Goal: Information Seeking & Learning: Learn about a topic

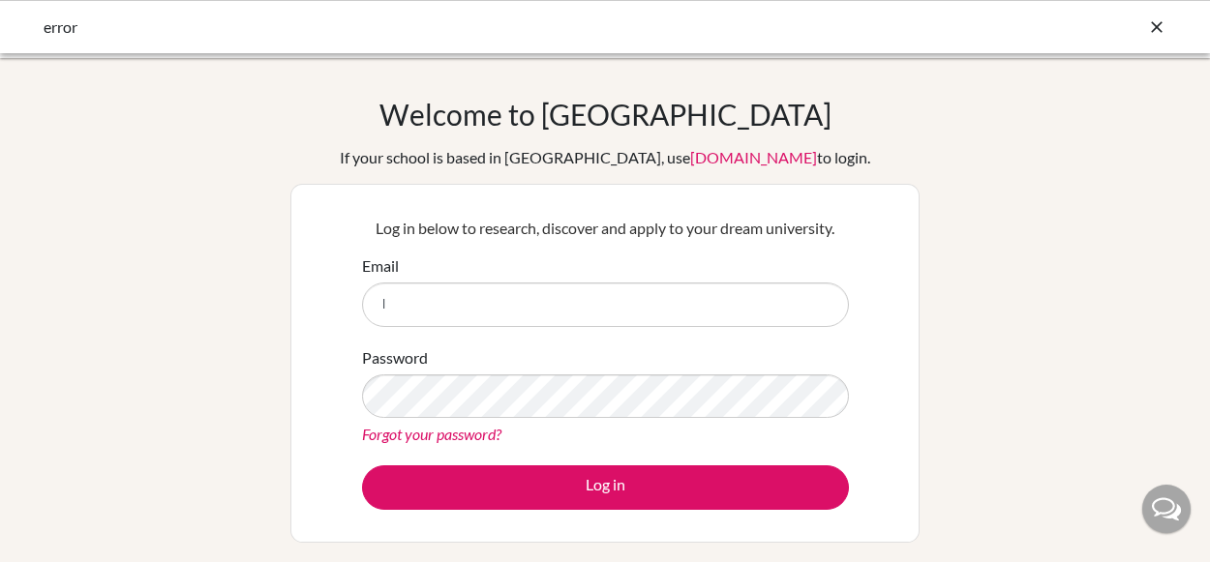
type input "[EMAIL_ADDRESS][DOMAIN_NAME]"
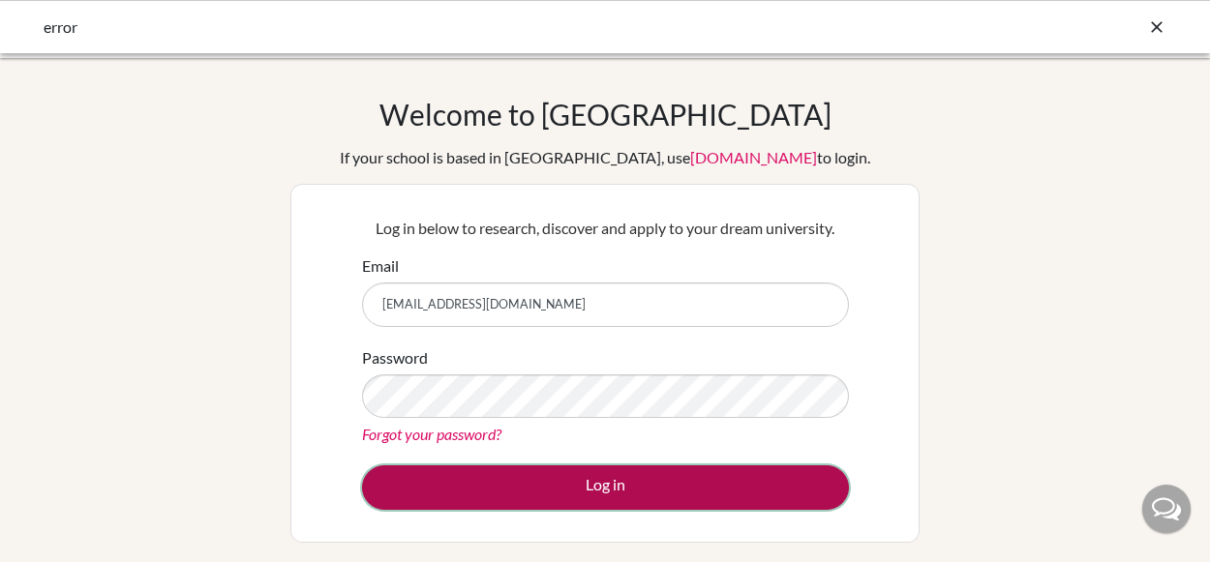
click at [529, 487] on button "Log in" at bounding box center [605, 488] width 487 height 45
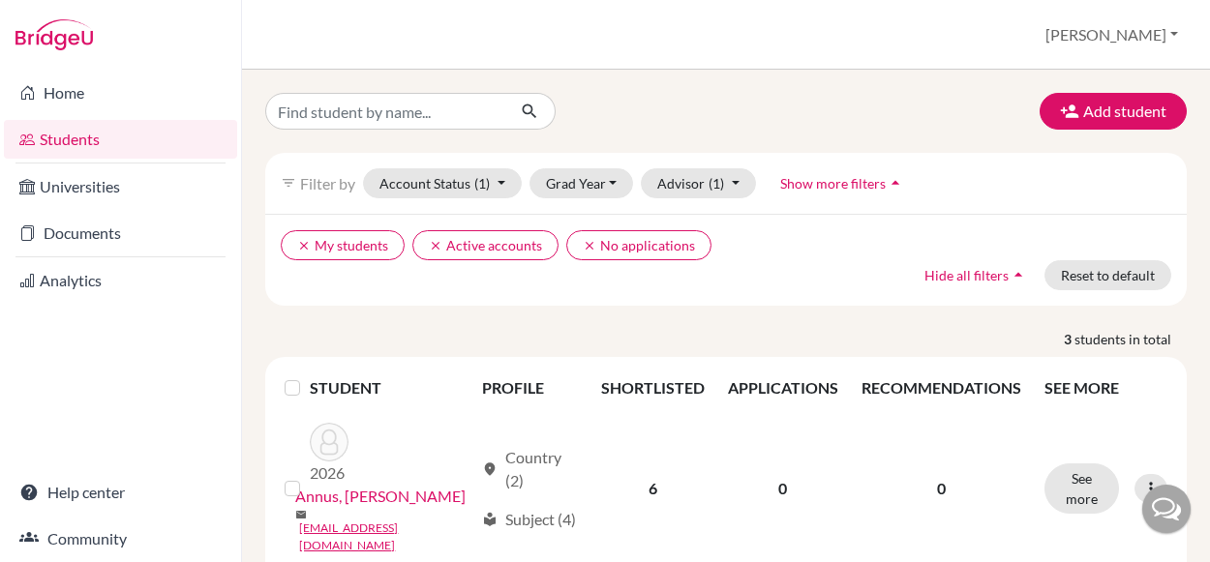
click at [465, 331] on p "3 students in total" at bounding box center [726, 339] width 950 height 20
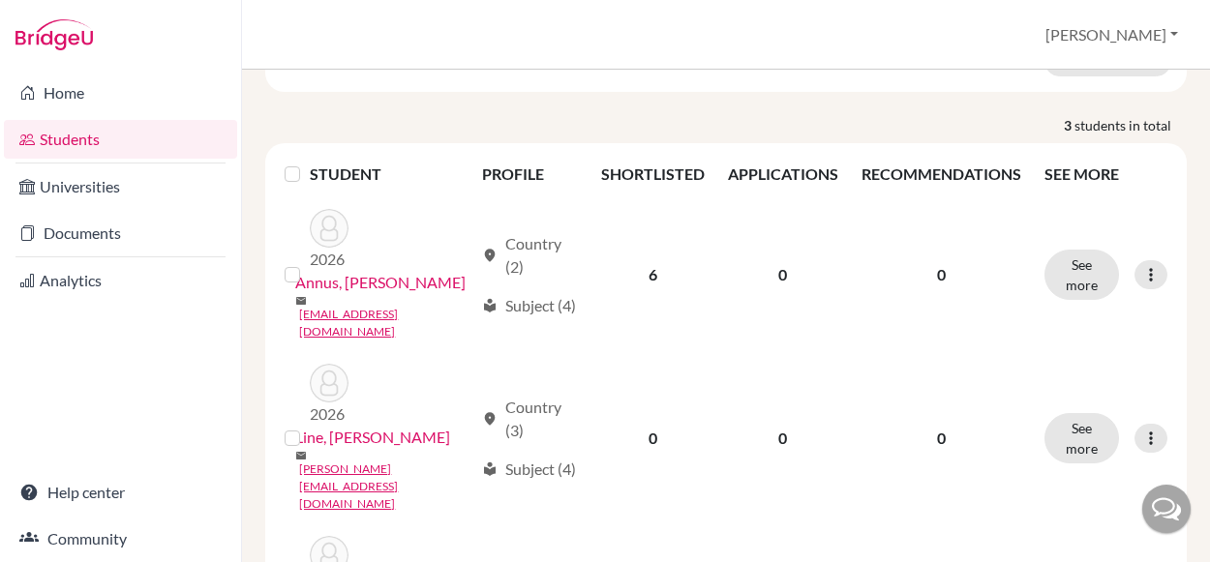
scroll to position [295, 0]
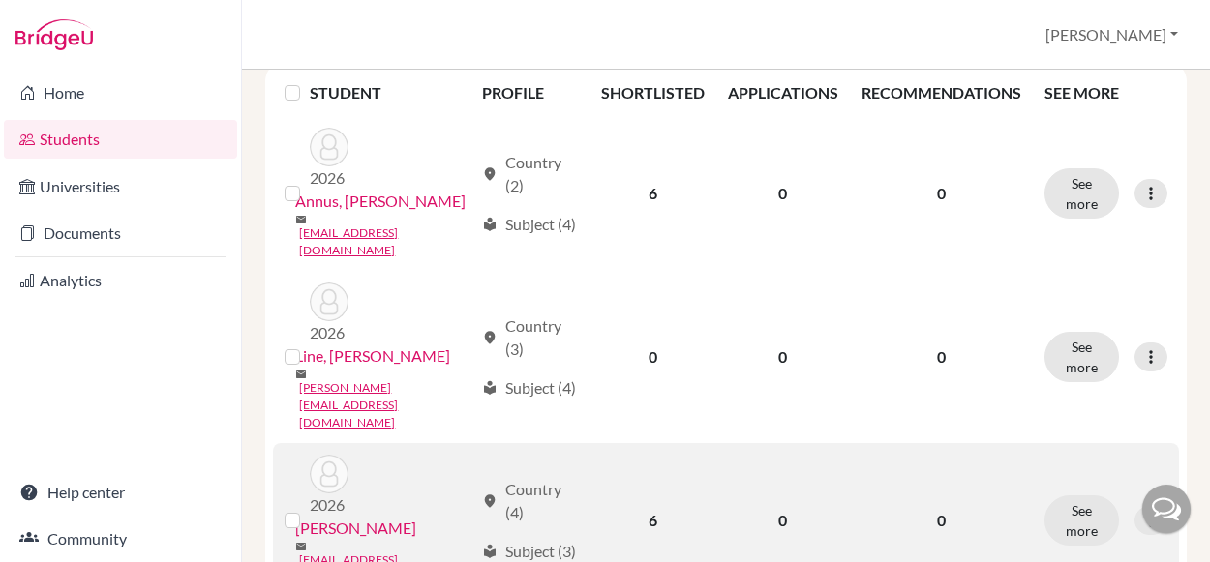
click at [333, 517] on link "Murvai, József" at bounding box center [355, 528] width 121 height 23
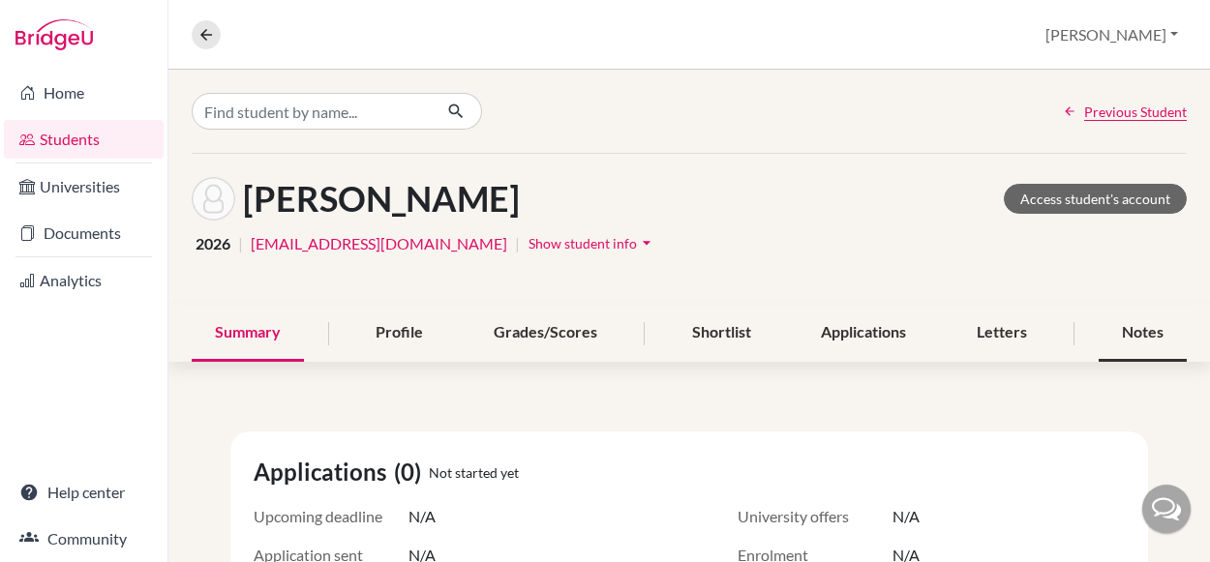
click at [1105, 315] on div "Notes" at bounding box center [1143, 333] width 88 height 57
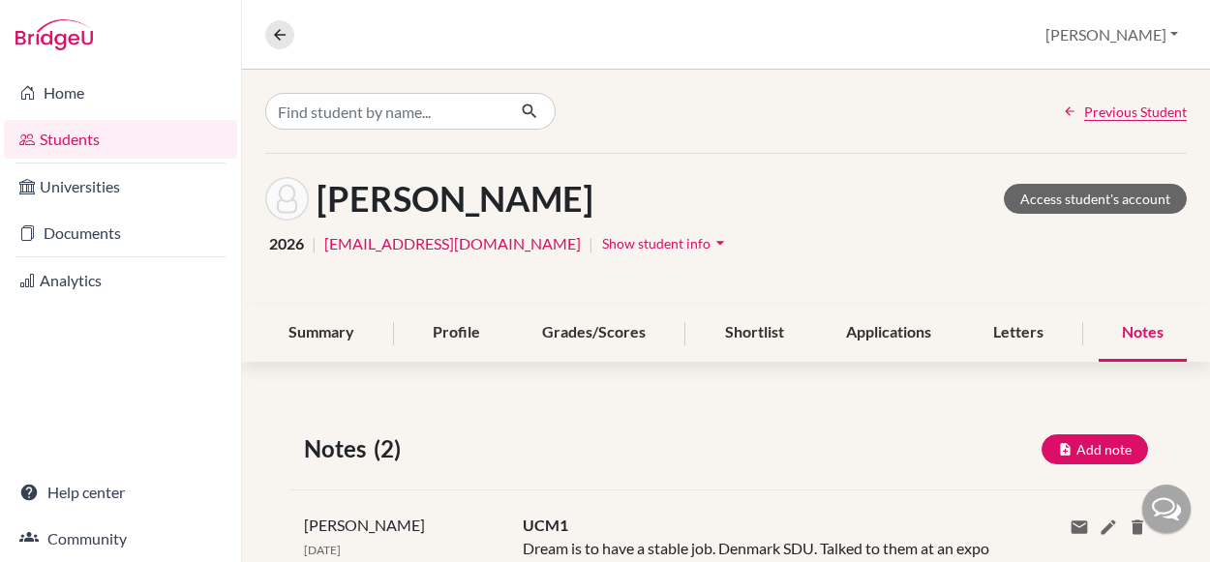
click at [831, 451] on div "Notes (2) Add note" at bounding box center [725, 449] width 873 height 35
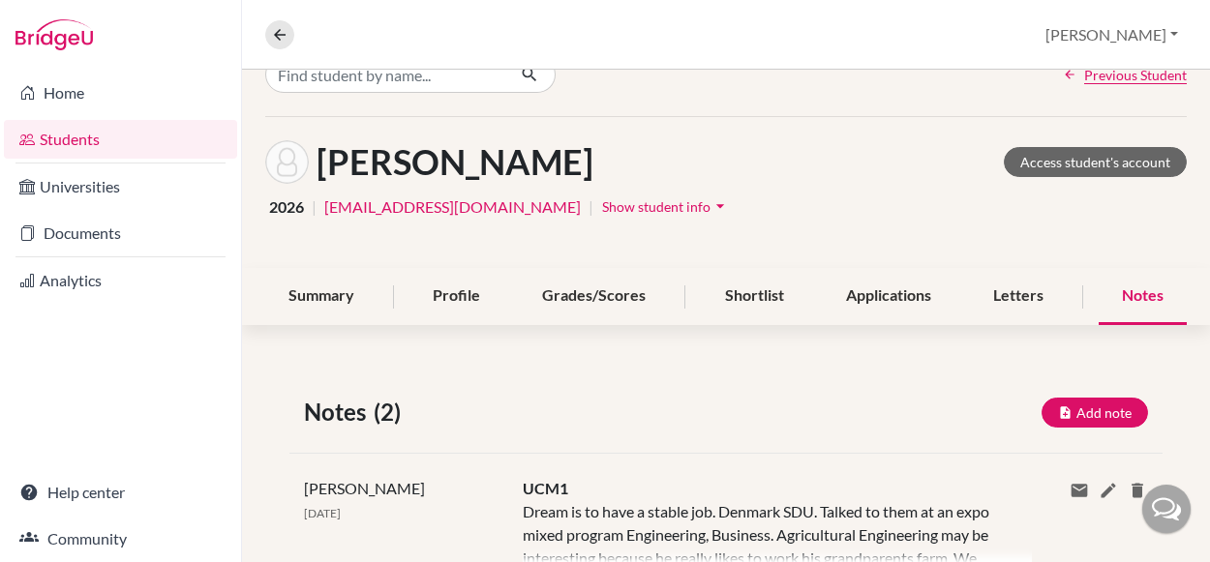
scroll to position [39, 0]
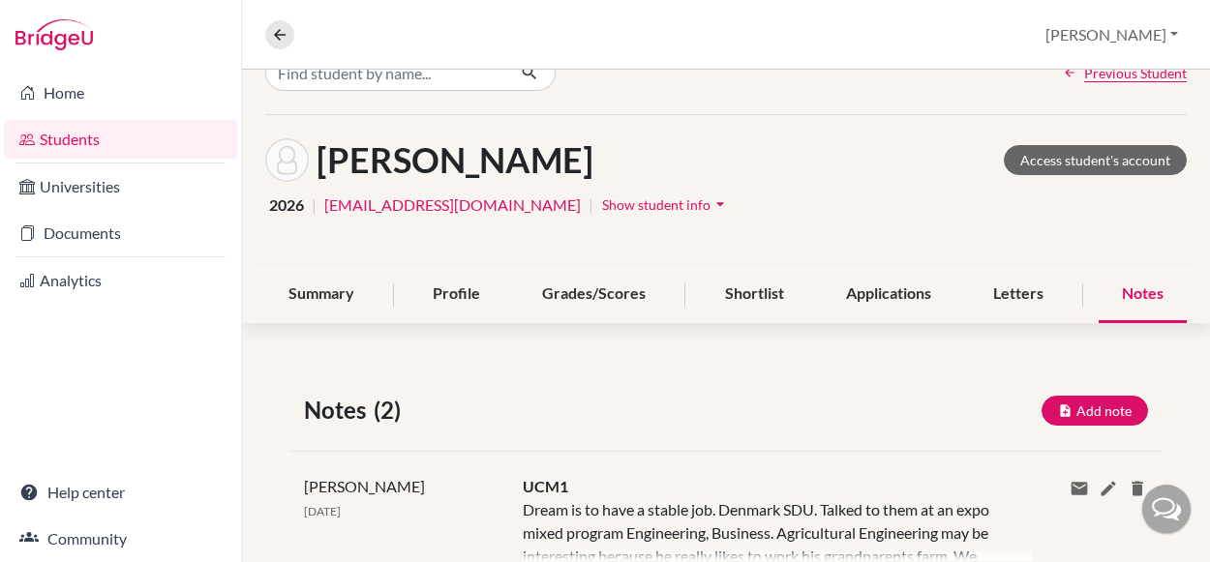
click at [816, 475] on div "UCM1 Dream is to have a stable job. Denmark SDU. Talked to them at an expo mixe…" at bounding box center [762, 532] width 509 height 115
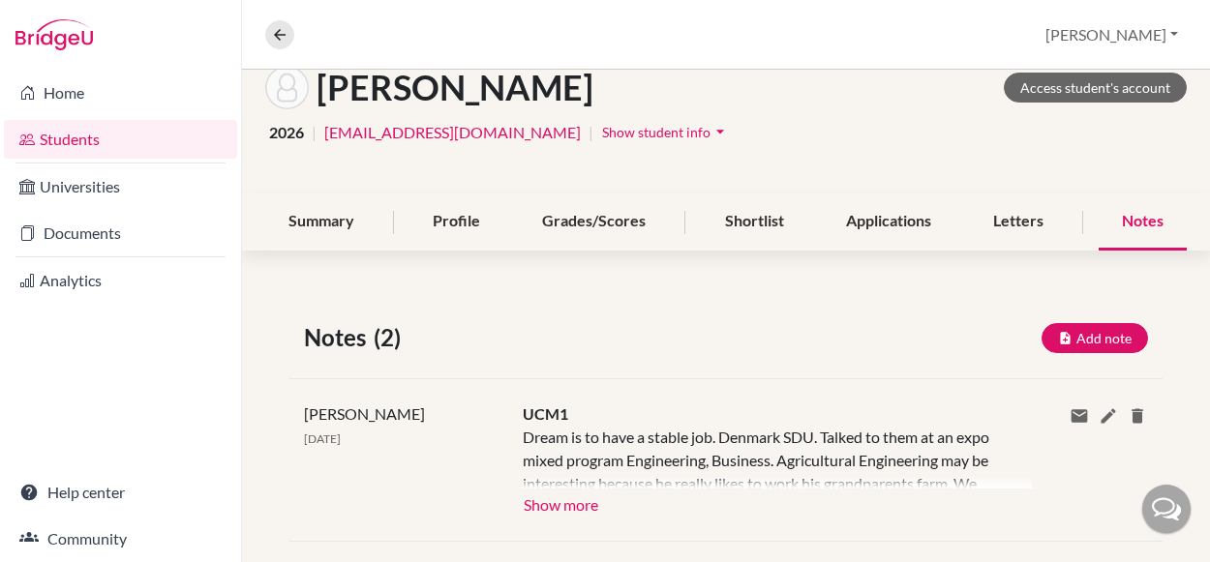
scroll to position [116, 0]
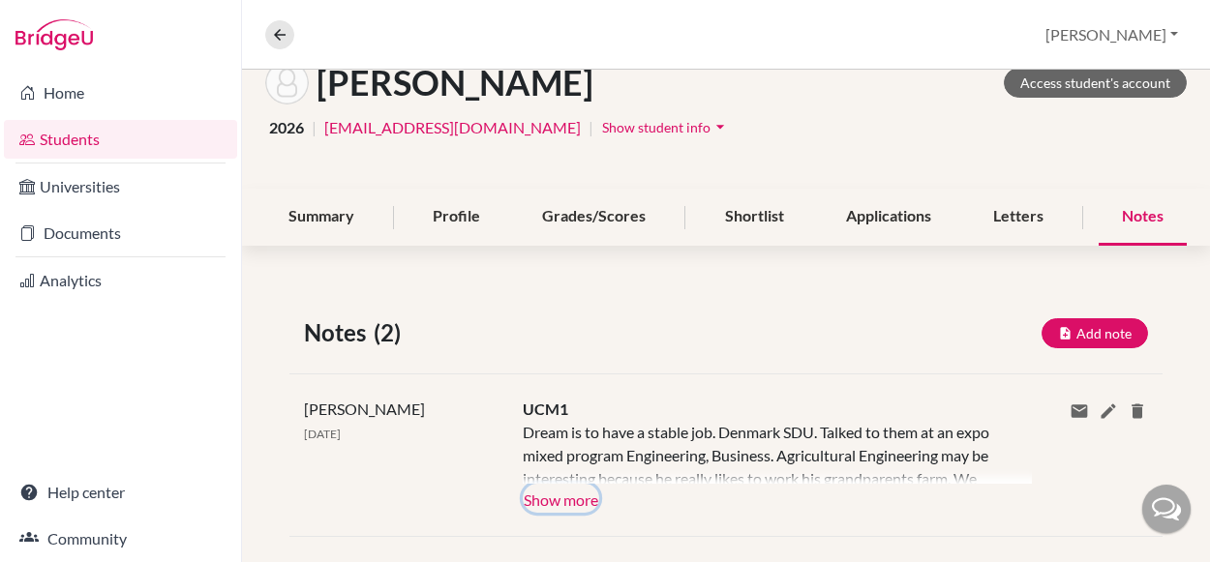
click at [565, 504] on button "Show more" at bounding box center [561, 498] width 76 height 29
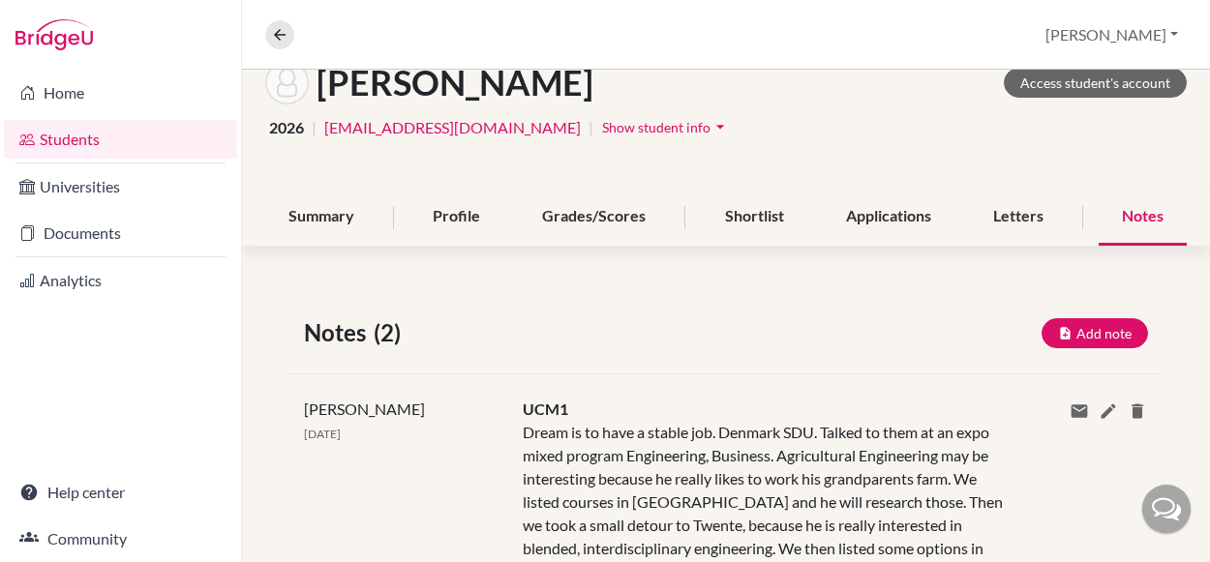
click at [762, 515] on div "Dream is to have a stable job. Denmark SDU. Talked to them at an expo mixed pro…" at bounding box center [763, 549] width 480 height 256
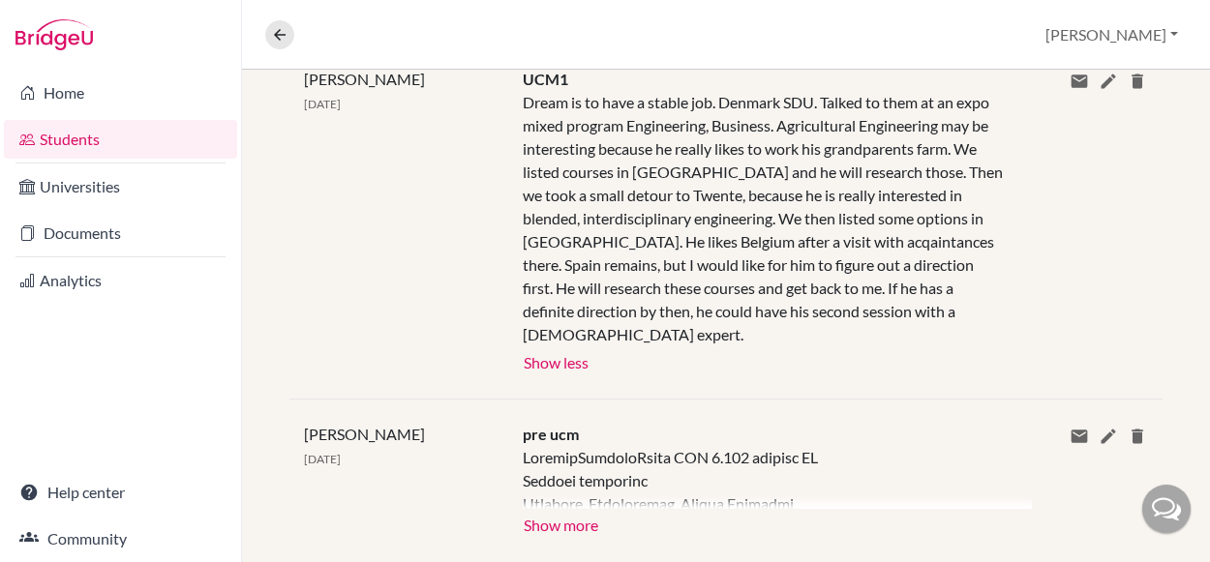
scroll to position [464, 0]
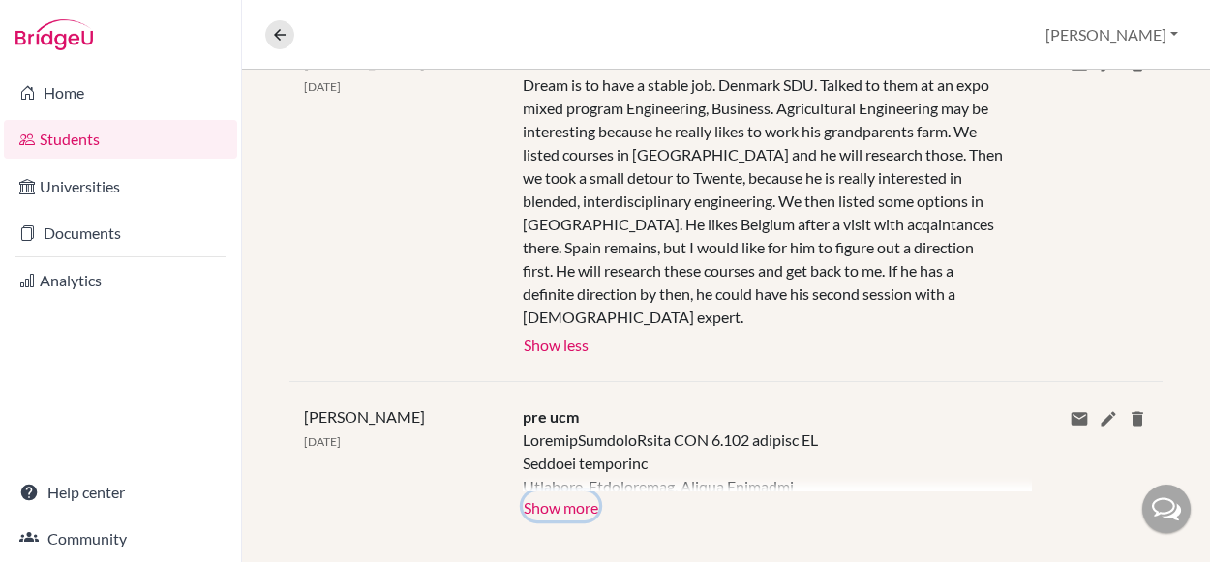
click at [552, 492] on button "Show more" at bounding box center [561, 506] width 76 height 29
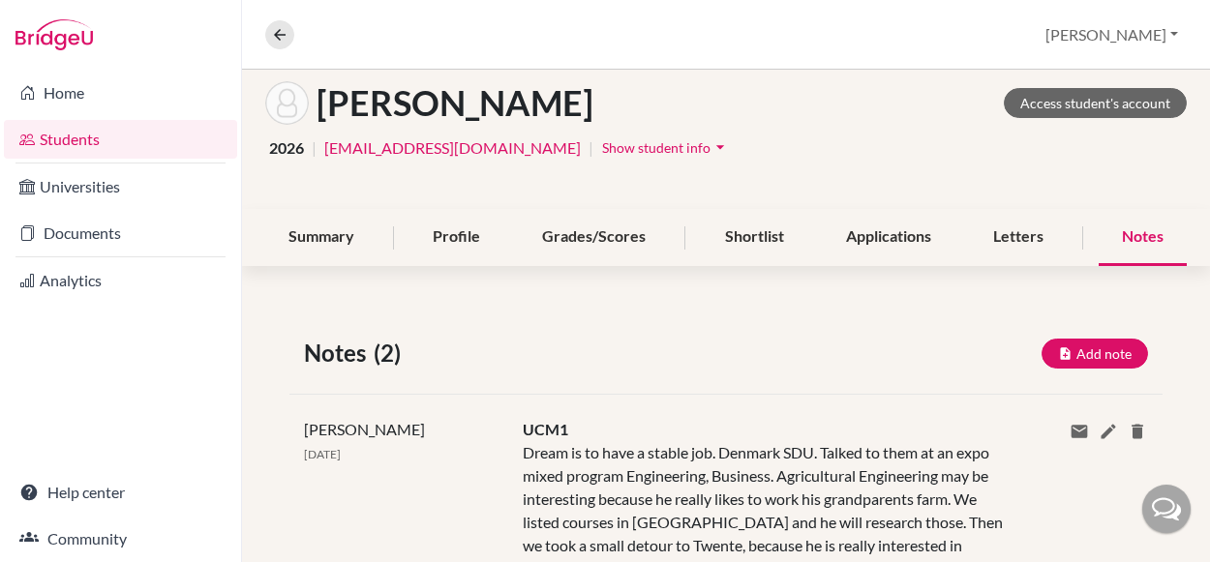
scroll to position [0, 0]
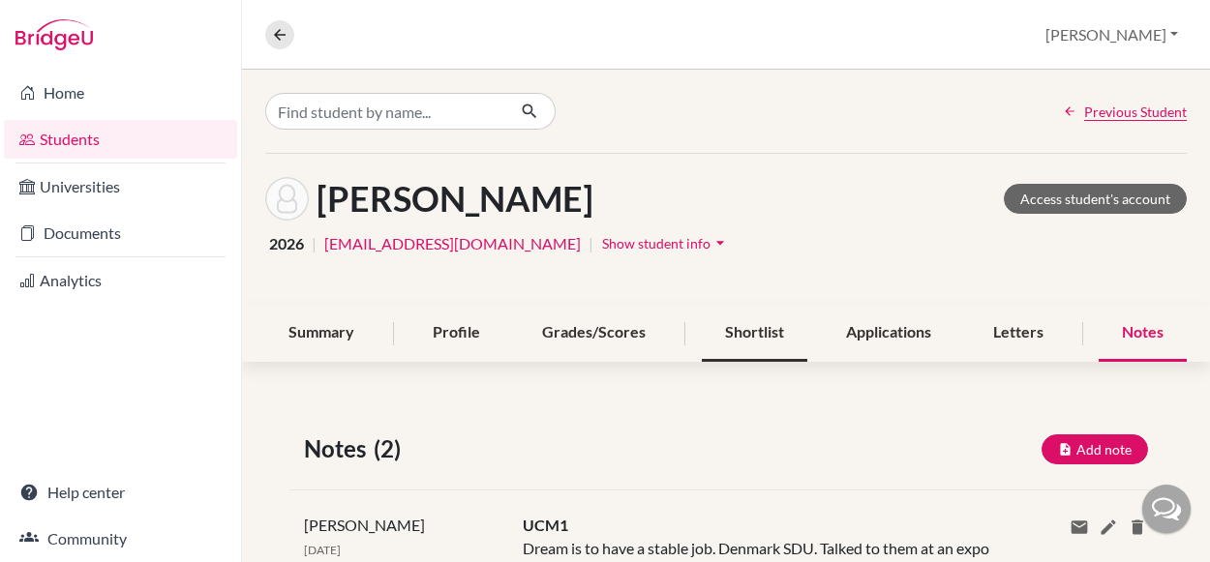
click at [737, 332] on div "Shortlist" at bounding box center [754, 333] width 105 height 57
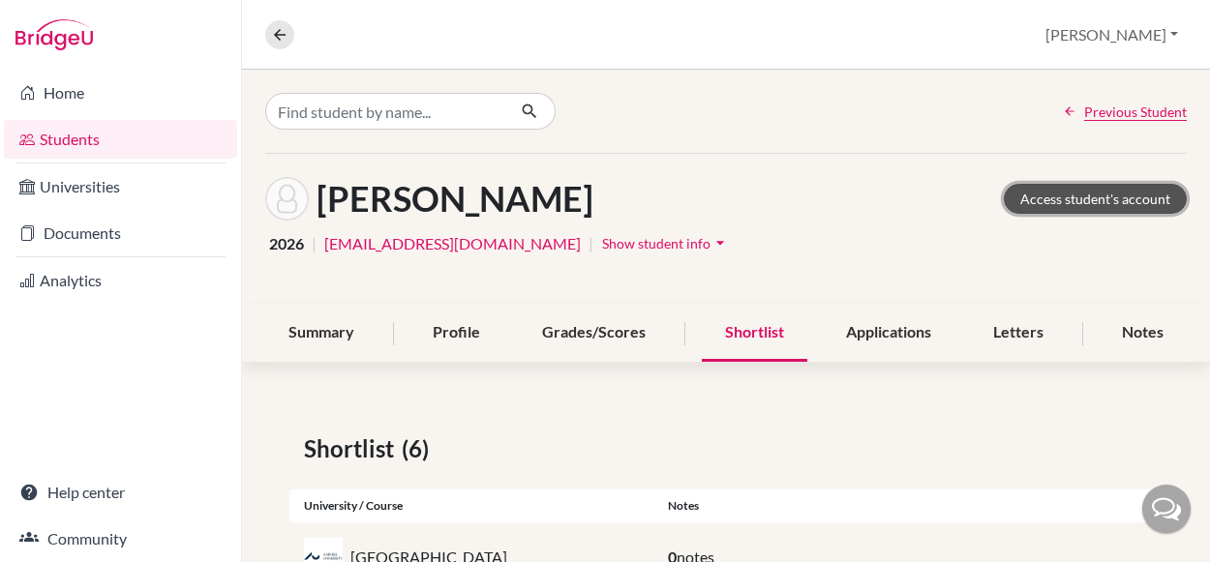
click at [1076, 205] on link "Access student's account" at bounding box center [1095, 199] width 183 height 30
